Goal: Information Seeking & Learning: Learn about a topic

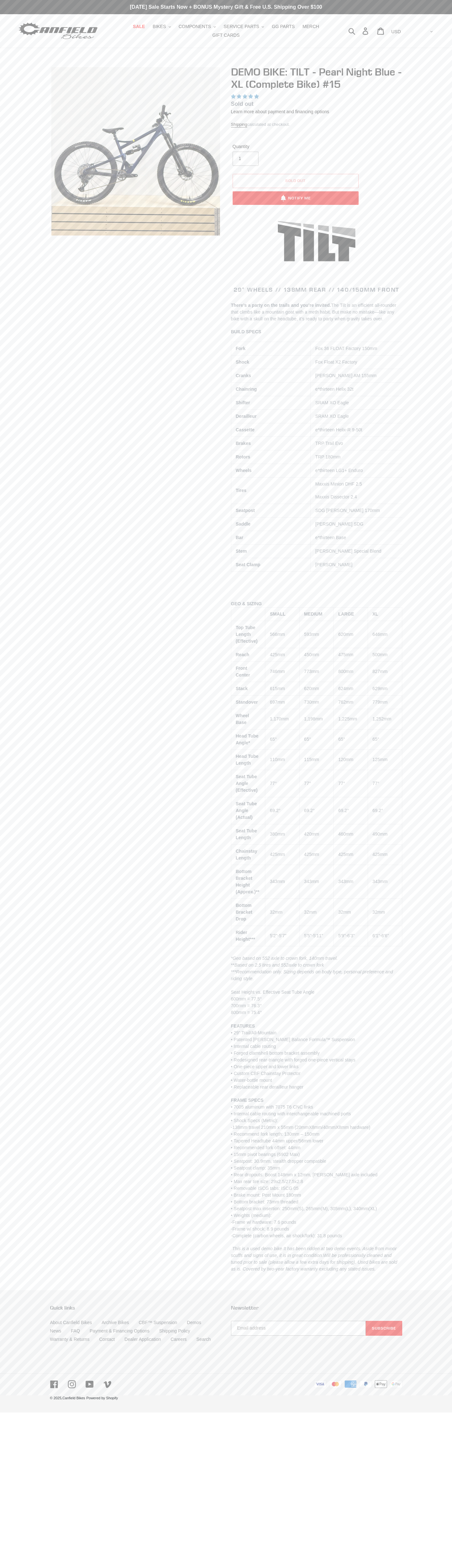
click at [384, 611] on p "XL" at bounding box center [384, 614] width 25 height 7
